Goal: Task Accomplishment & Management: Use online tool/utility

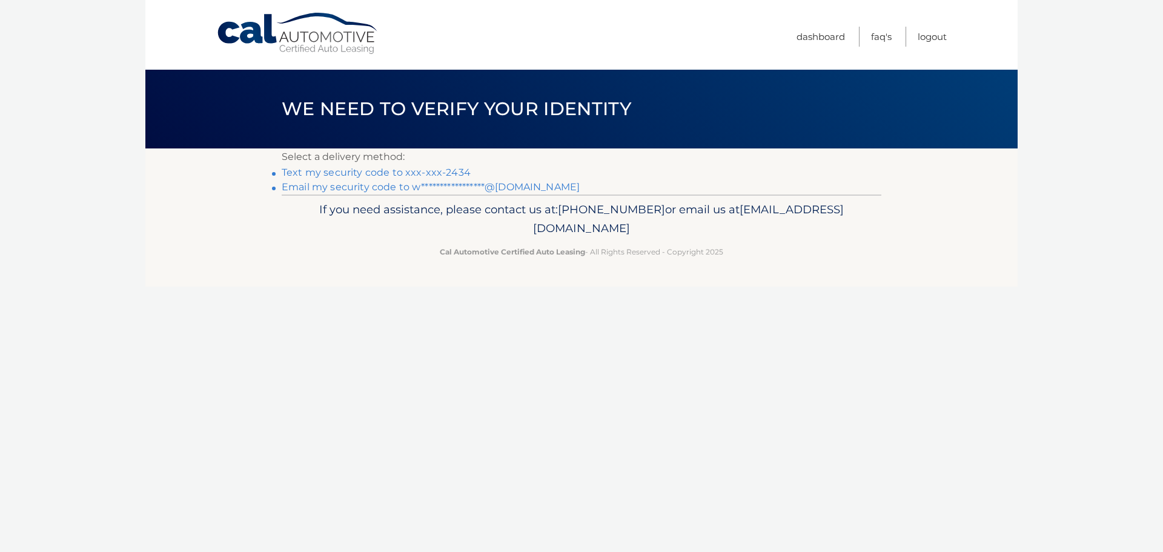
click at [400, 168] on link "Text my security code to xxx-xxx-2434" at bounding box center [376, 173] width 189 height 12
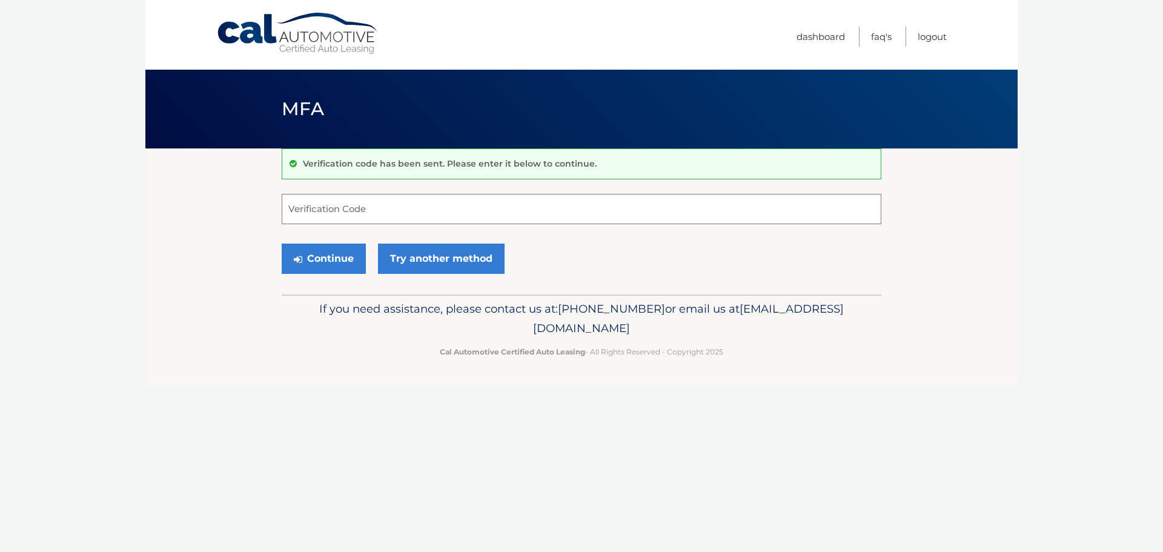
click at [377, 214] on input "Verification Code" at bounding box center [582, 209] width 600 height 30
type input "384157"
click at [328, 259] on button "Continue" at bounding box center [324, 258] width 84 height 30
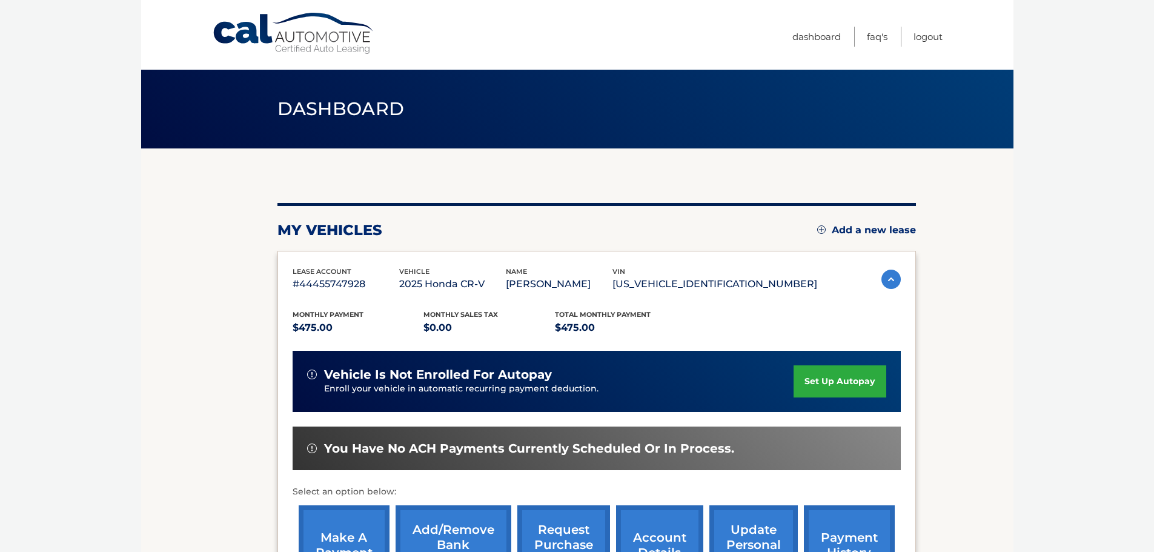
scroll to position [182, 0]
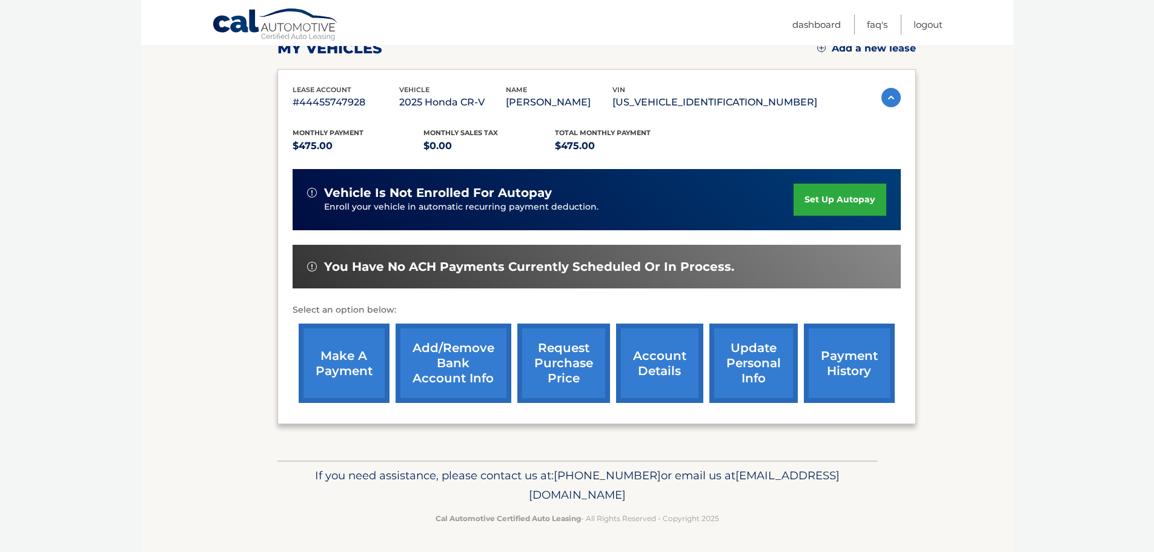
click at [344, 375] on link "make a payment" at bounding box center [344, 362] width 91 height 79
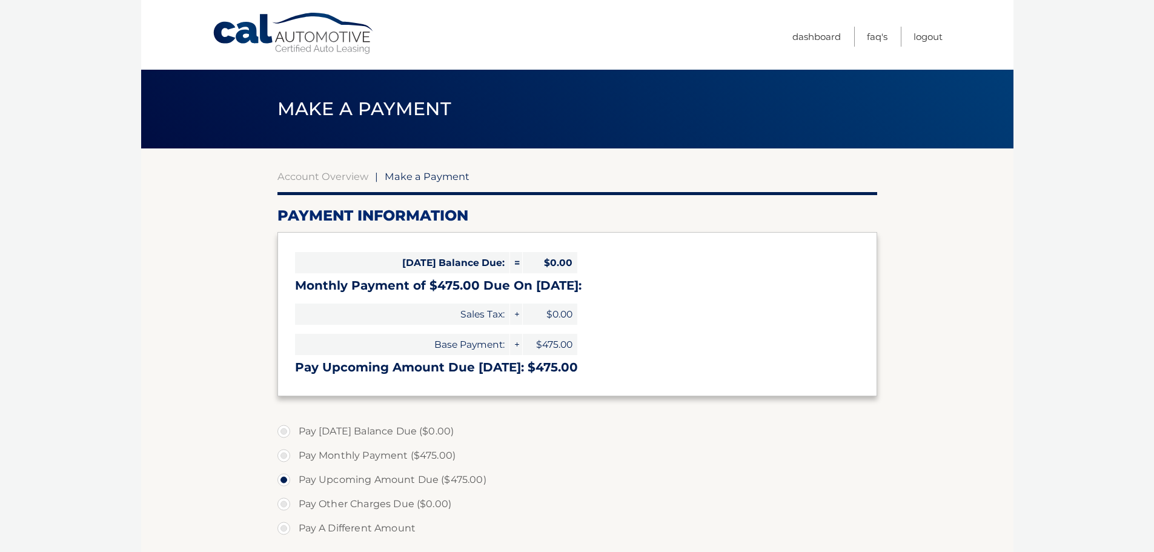
select select "YWIzM2U1NmUtYzNmYi00ODIzLTgxZDMtMDc3MzM3OWJjYTg1"
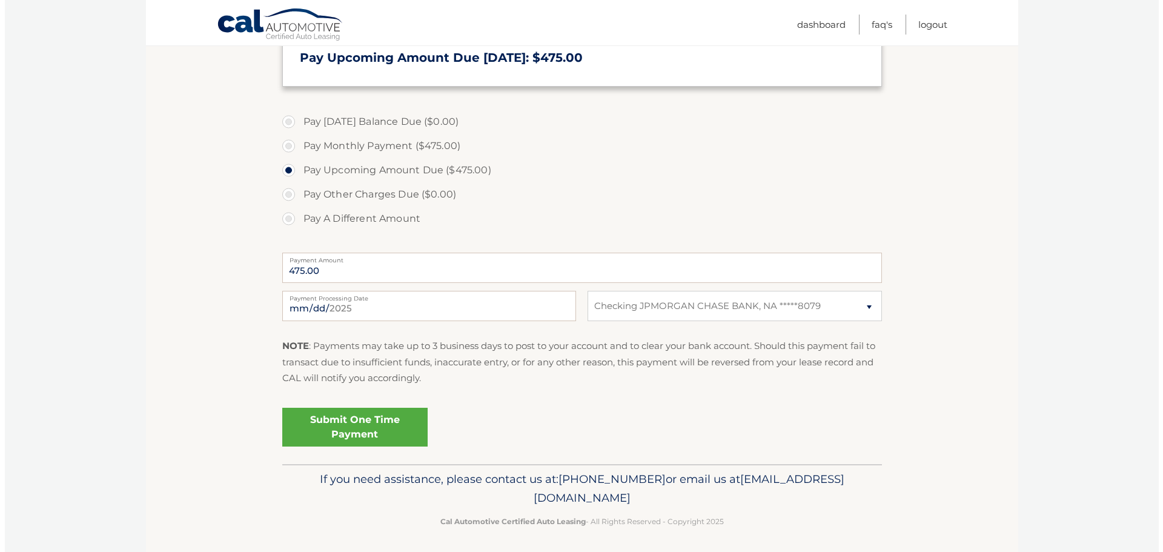
scroll to position [314, 0]
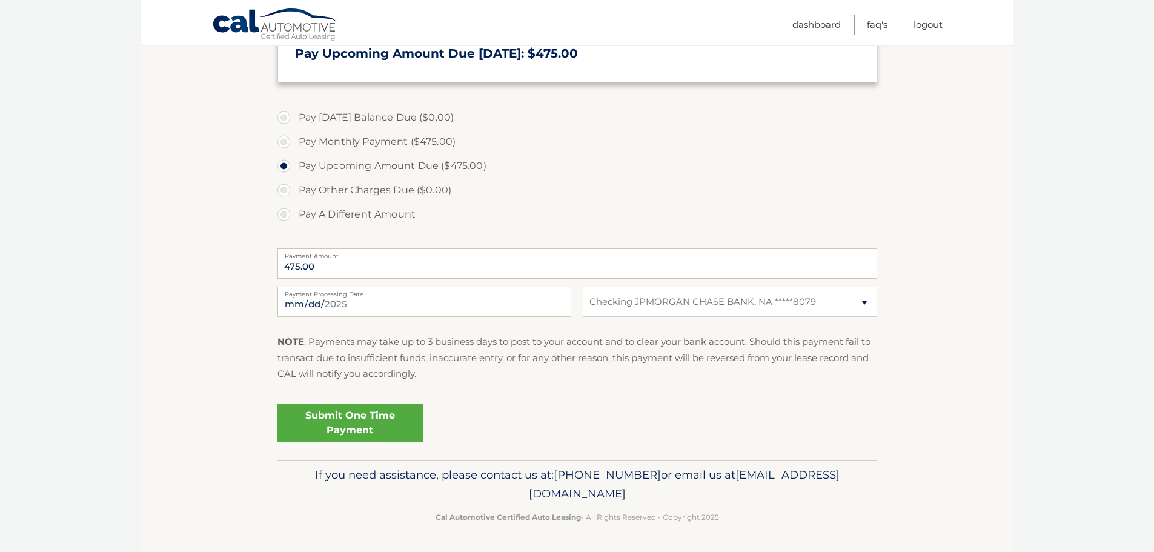
click at [395, 416] on link "Submit One Time Payment" at bounding box center [349, 422] width 145 height 39
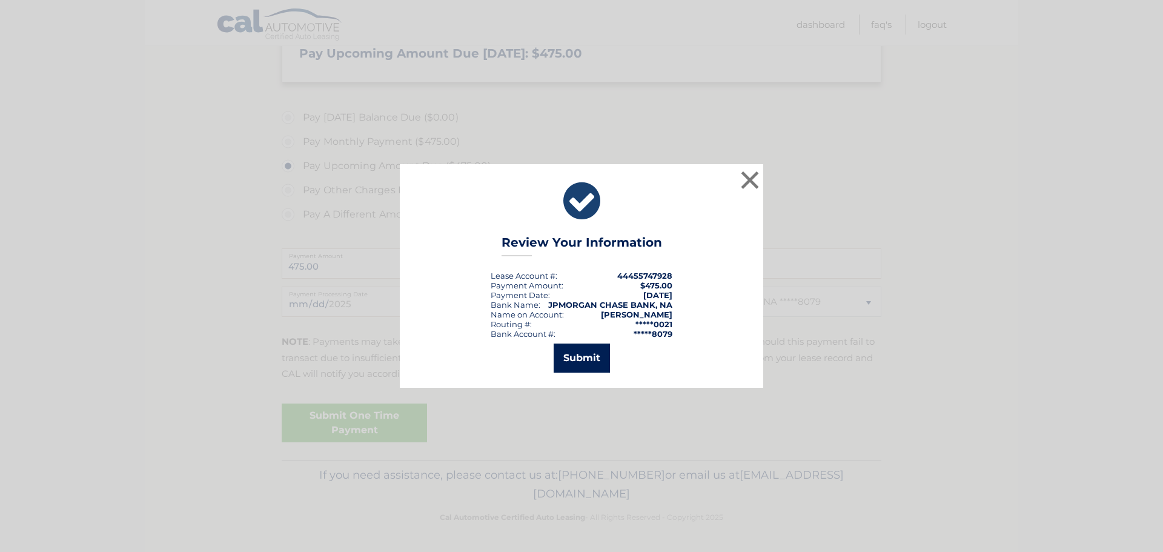
click at [572, 357] on button "Submit" at bounding box center [582, 357] width 56 height 29
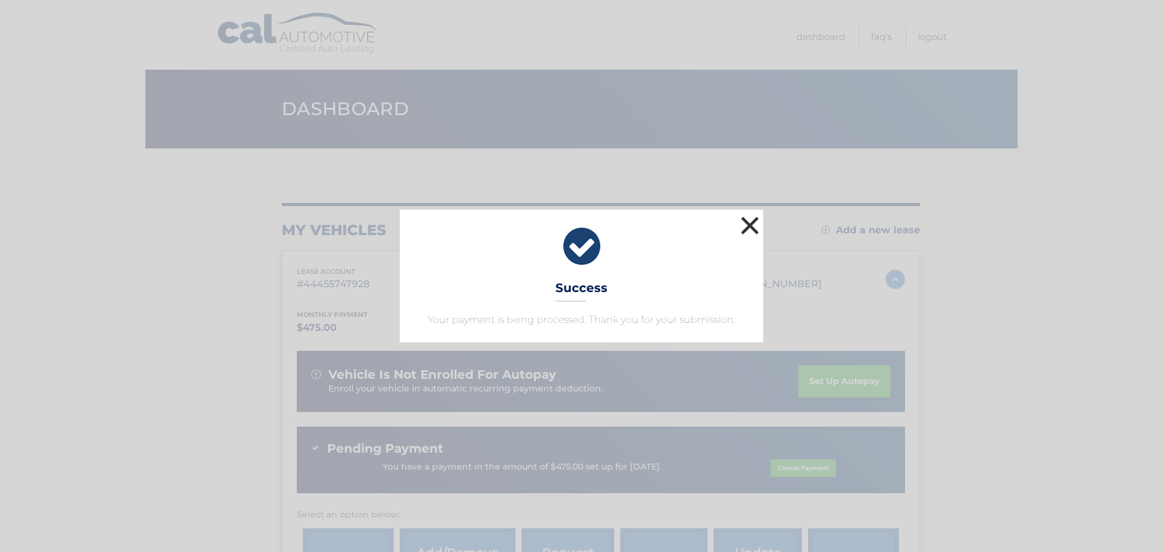
click at [758, 225] on button "×" at bounding box center [750, 225] width 24 height 24
